Goal: Find specific page/section: Find specific page/section

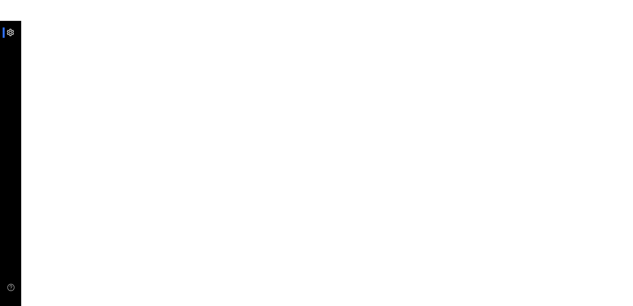
click at [10, 34] on div at bounding box center [14, 32] width 14 height 10
